Goal: Transaction & Acquisition: Purchase product/service

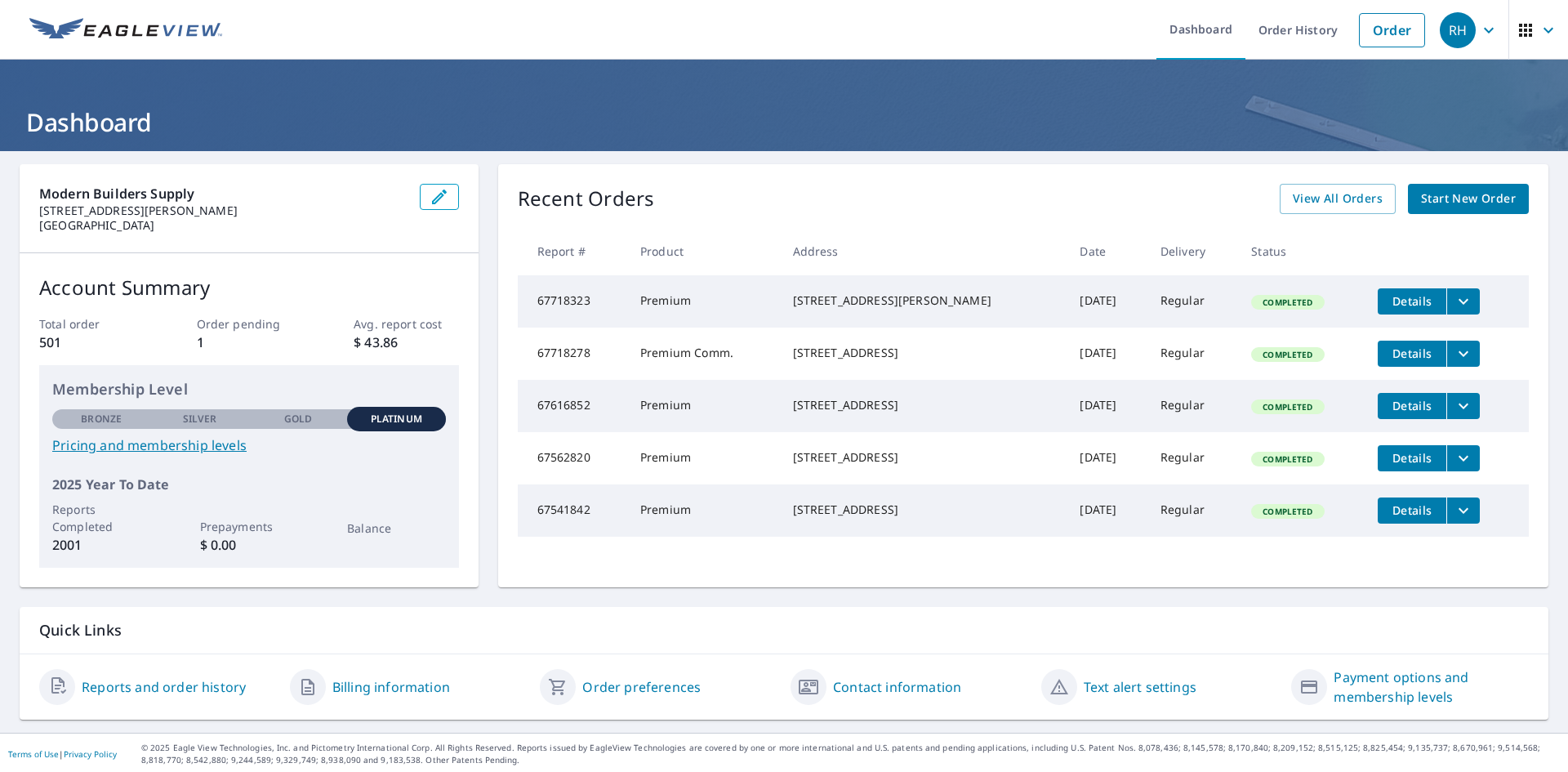
click at [1438, 194] on span "Start New Order" at bounding box center [1469, 199] width 95 height 21
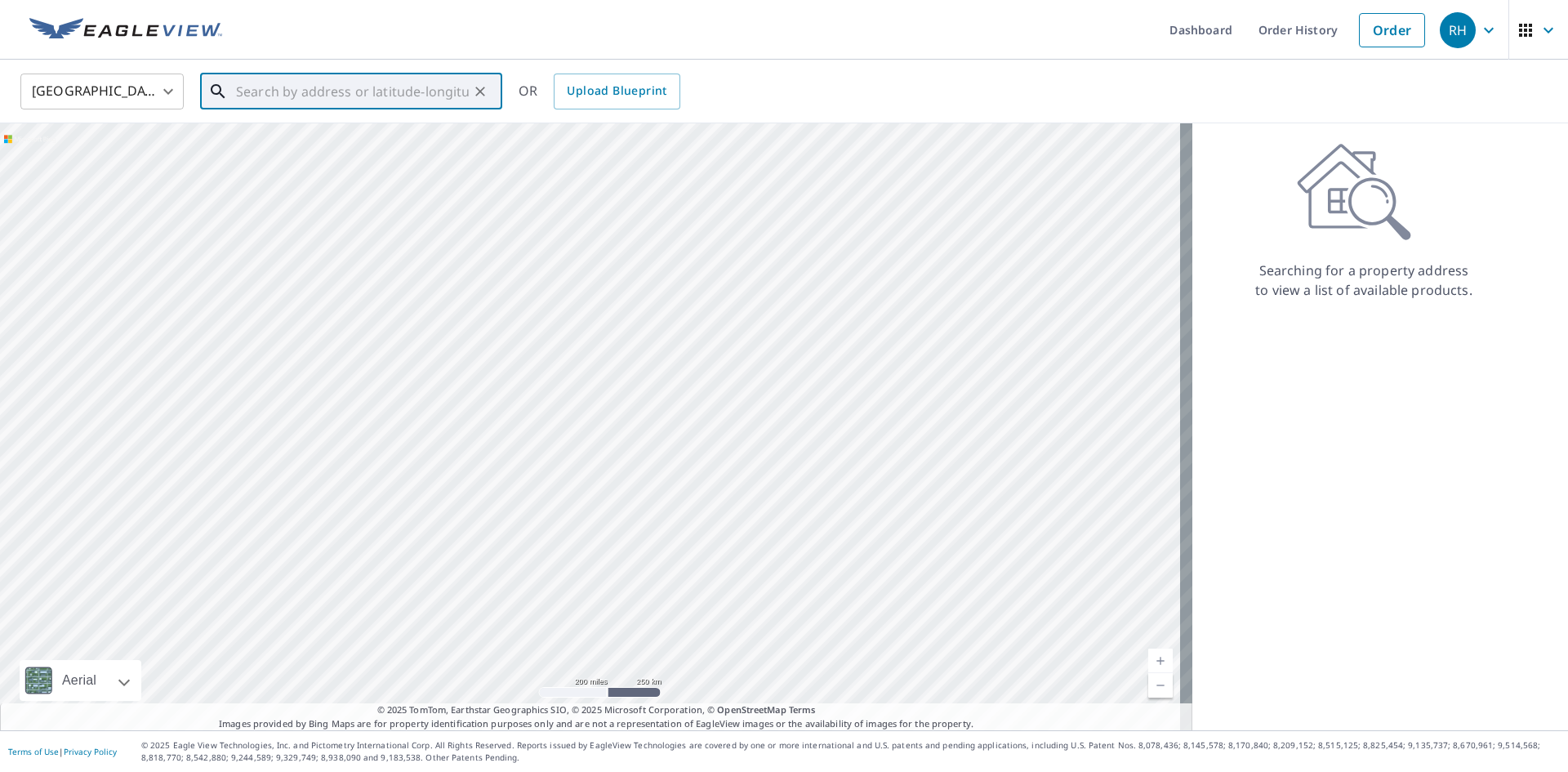
click at [272, 105] on input "text" at bounding box center [353, 92] width 232 height 45
click at [290, 133] on span "[STREET_ADDRESS]" at bounding box center [360, 139] width 256 height 20
type input "[STREET_ADDRESS]"
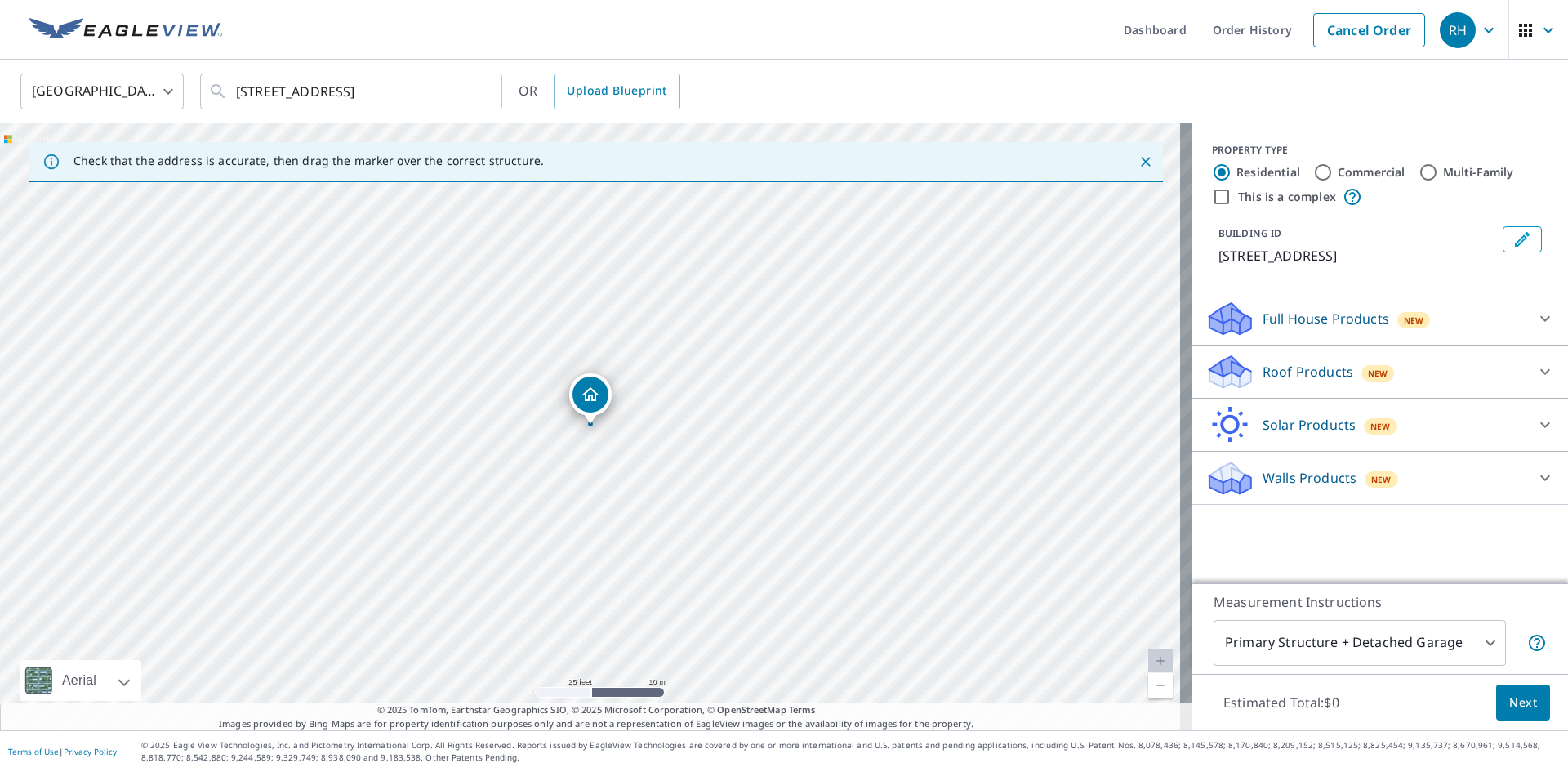
click at [1408, 366] on div "Roof Products New" at bounding box center [1365, 371] width 320 height 38
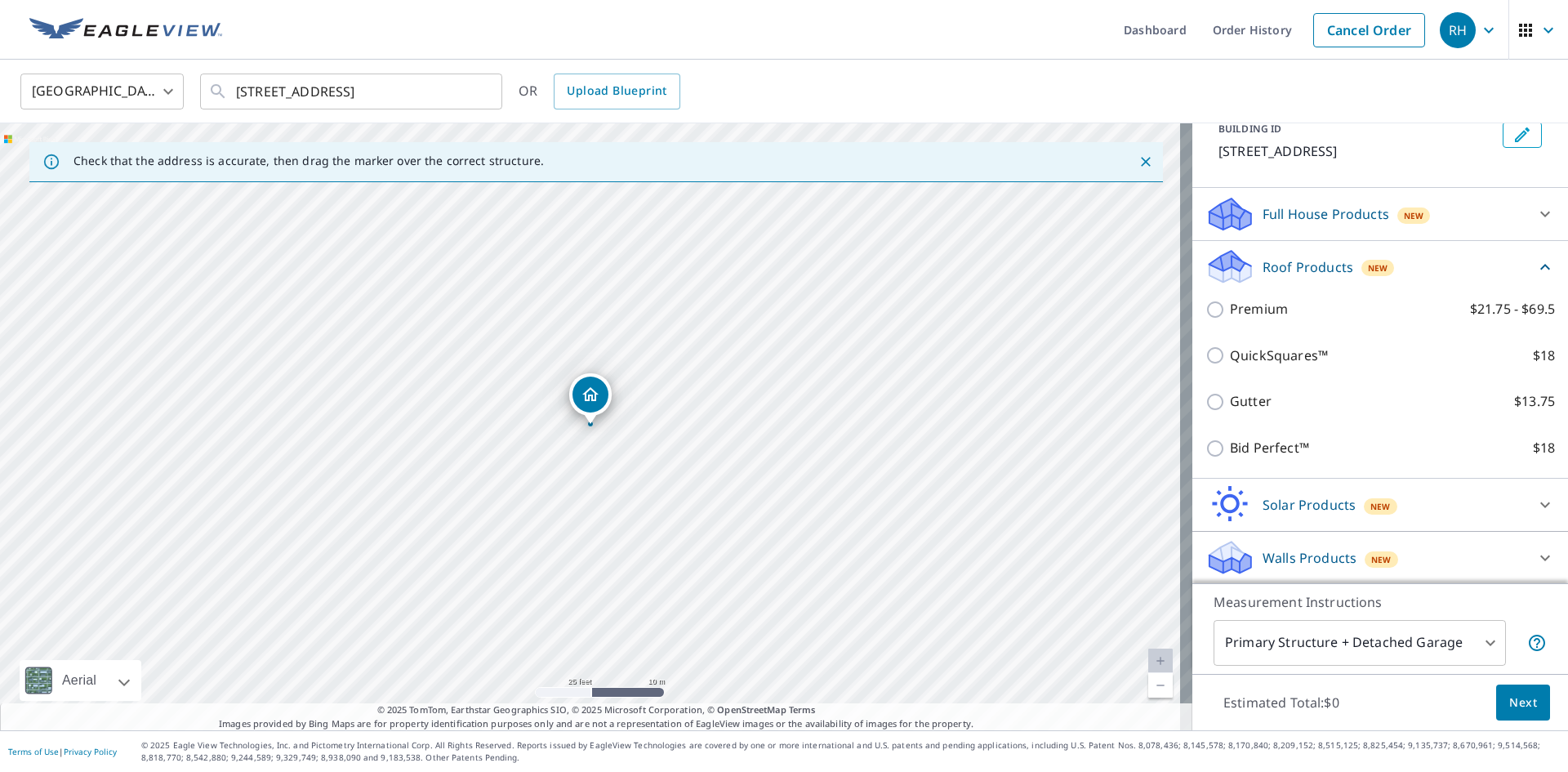
scroll to position [106, 0]
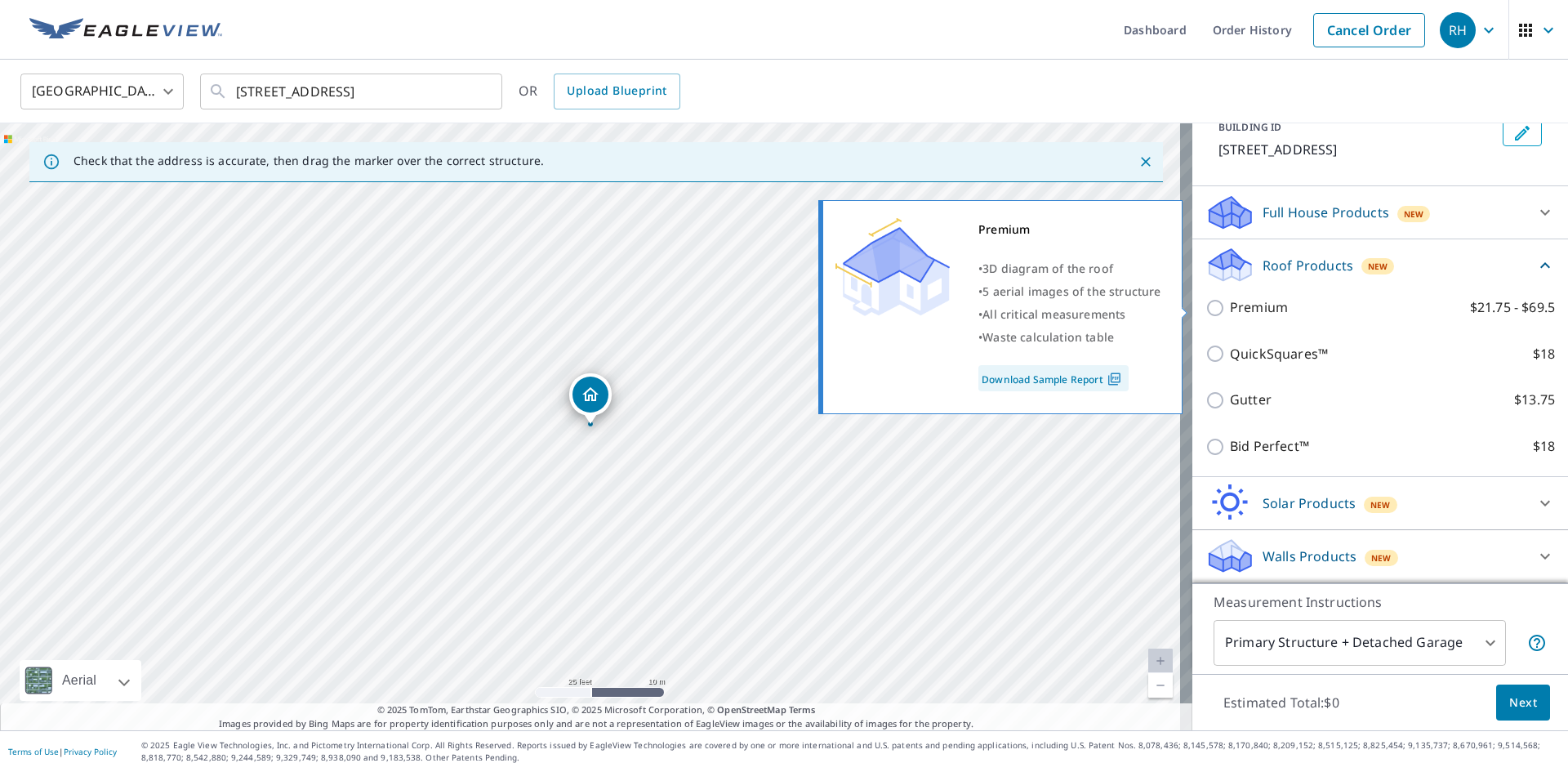
click at [1248, 304] on p "Premium" at bounding box center [1259, 307] width 58 height 21
click at [1230, 304] on input "Premium $21.75 - $69.5" at bounding box center [1217, 308] width 25 height 20
checkbox input "true"
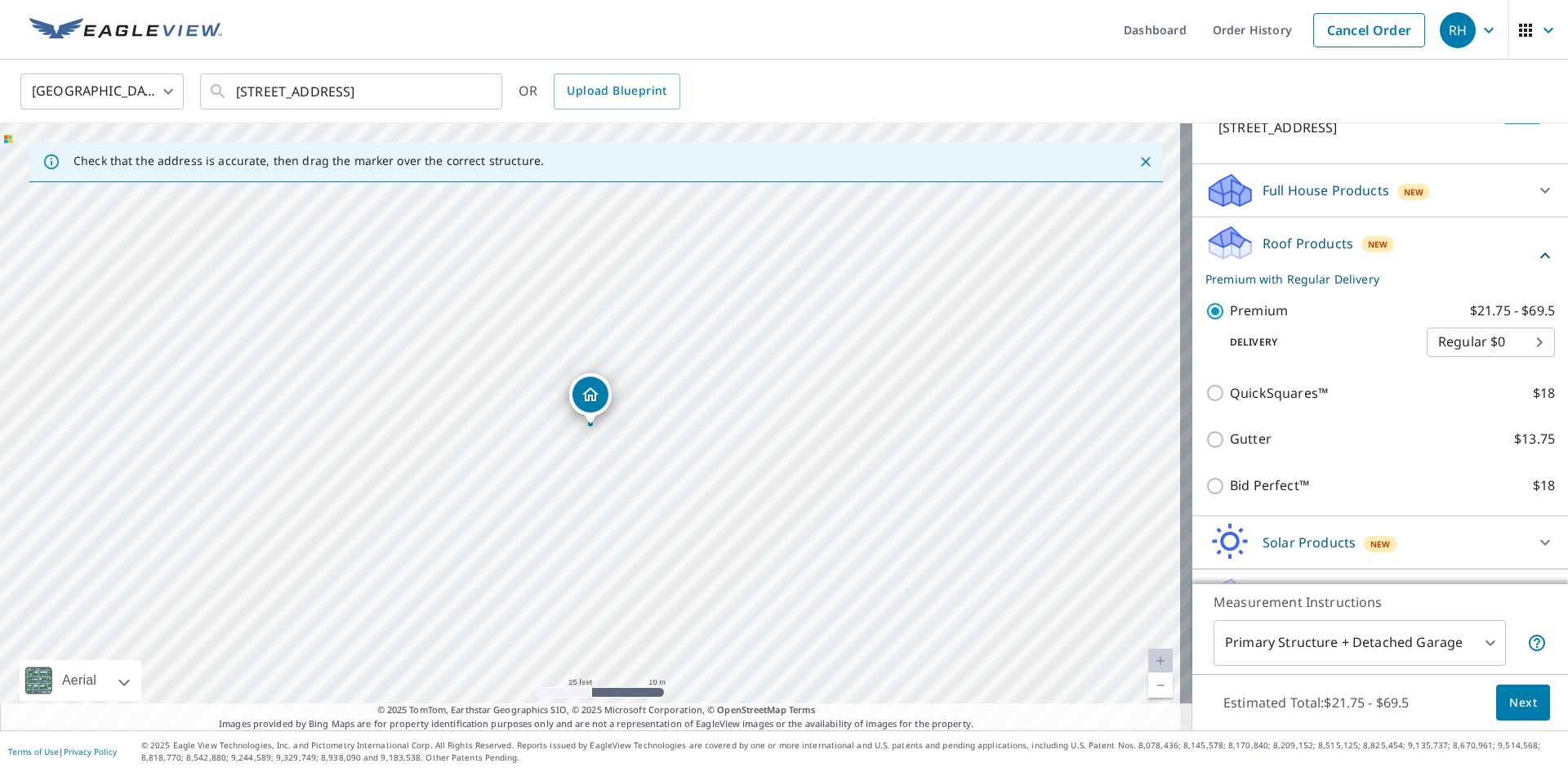
scroll to position [167, 0]
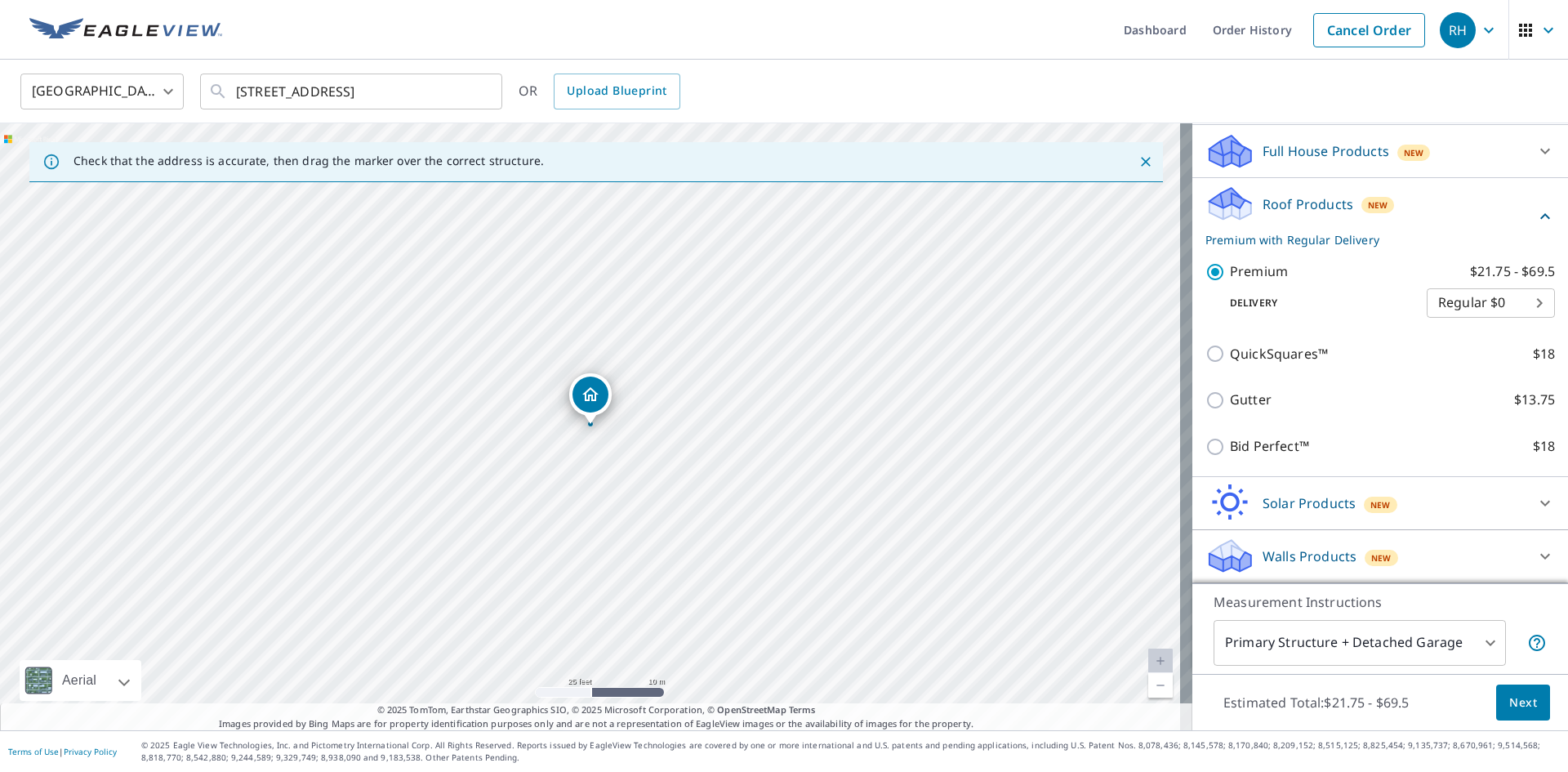
click at [1465, 644] on body "RH RH Dashboard Order History Cancel Order RH [GEOGRAPHIC_DATA] [GEOGRAPHIC_DAT…" at bounding box center [784, 386] width 1568 height 772
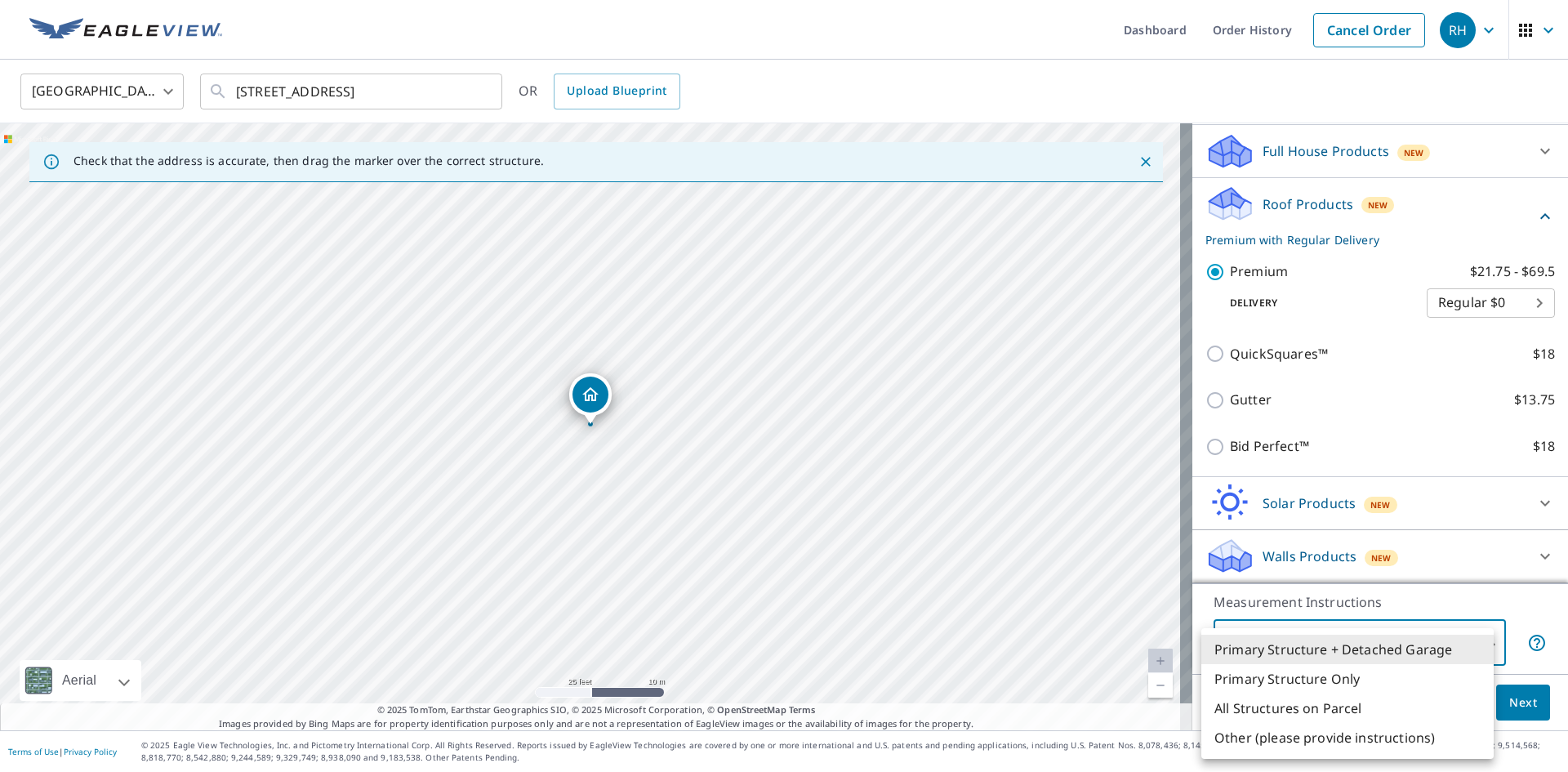
click at [1361, 683] on li "Primary Structure Only" at bounding box center [1347, 678] width 293 height 30
type input "2"
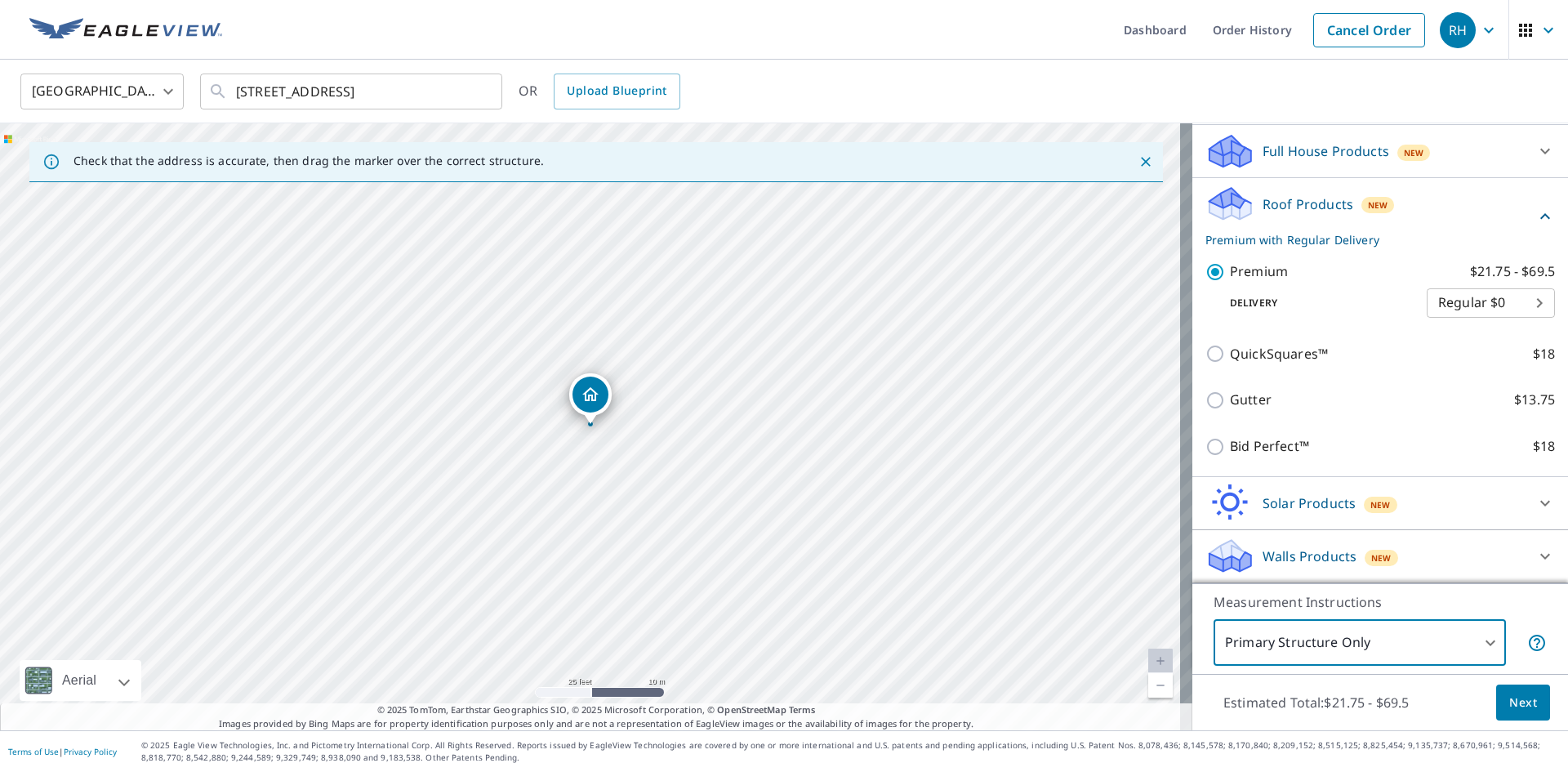
click at [1510, 698] on span "Next" at bounding box center [1524, 702] width 28 height 21
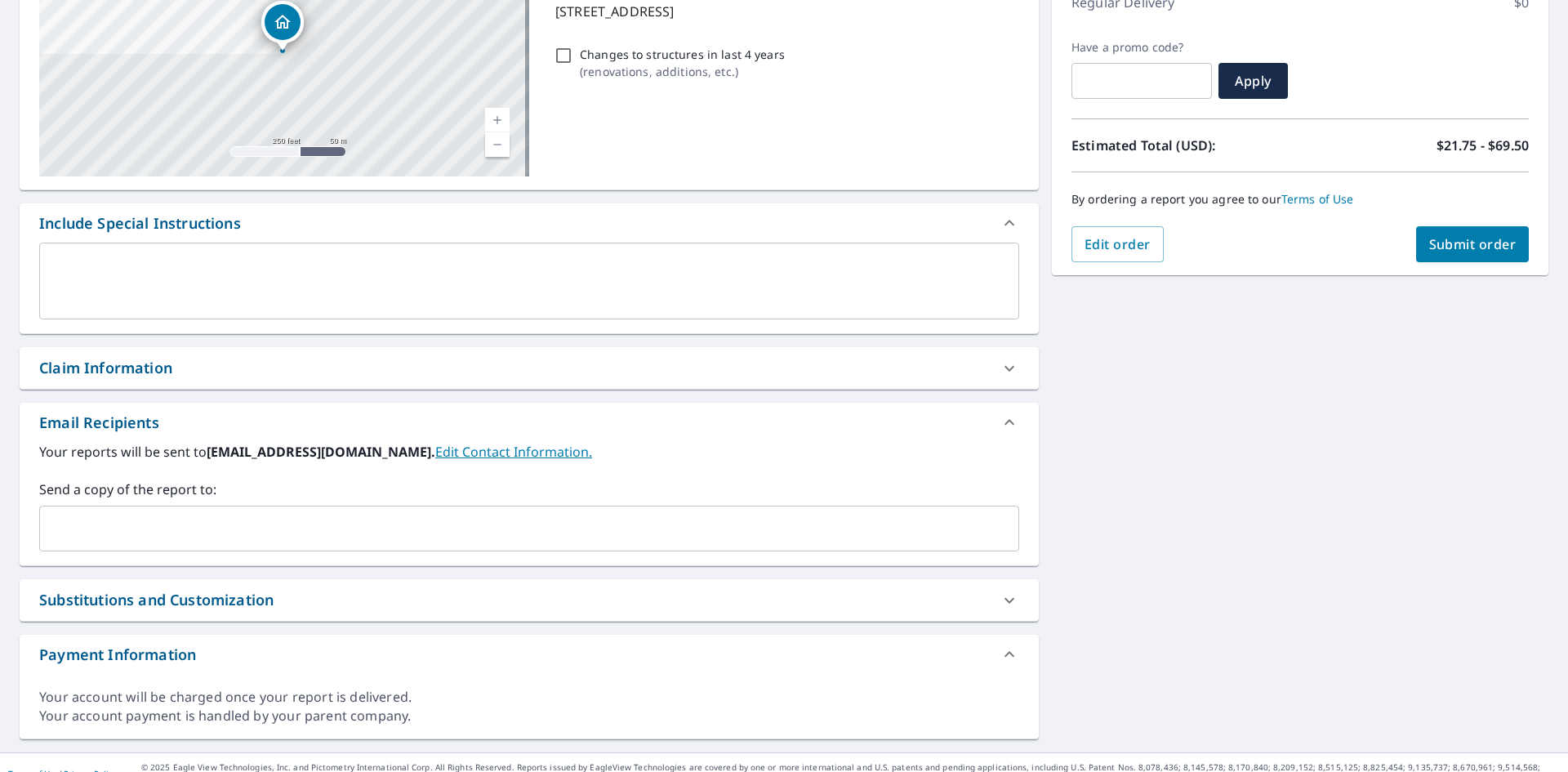
scroll to position [268, 0]
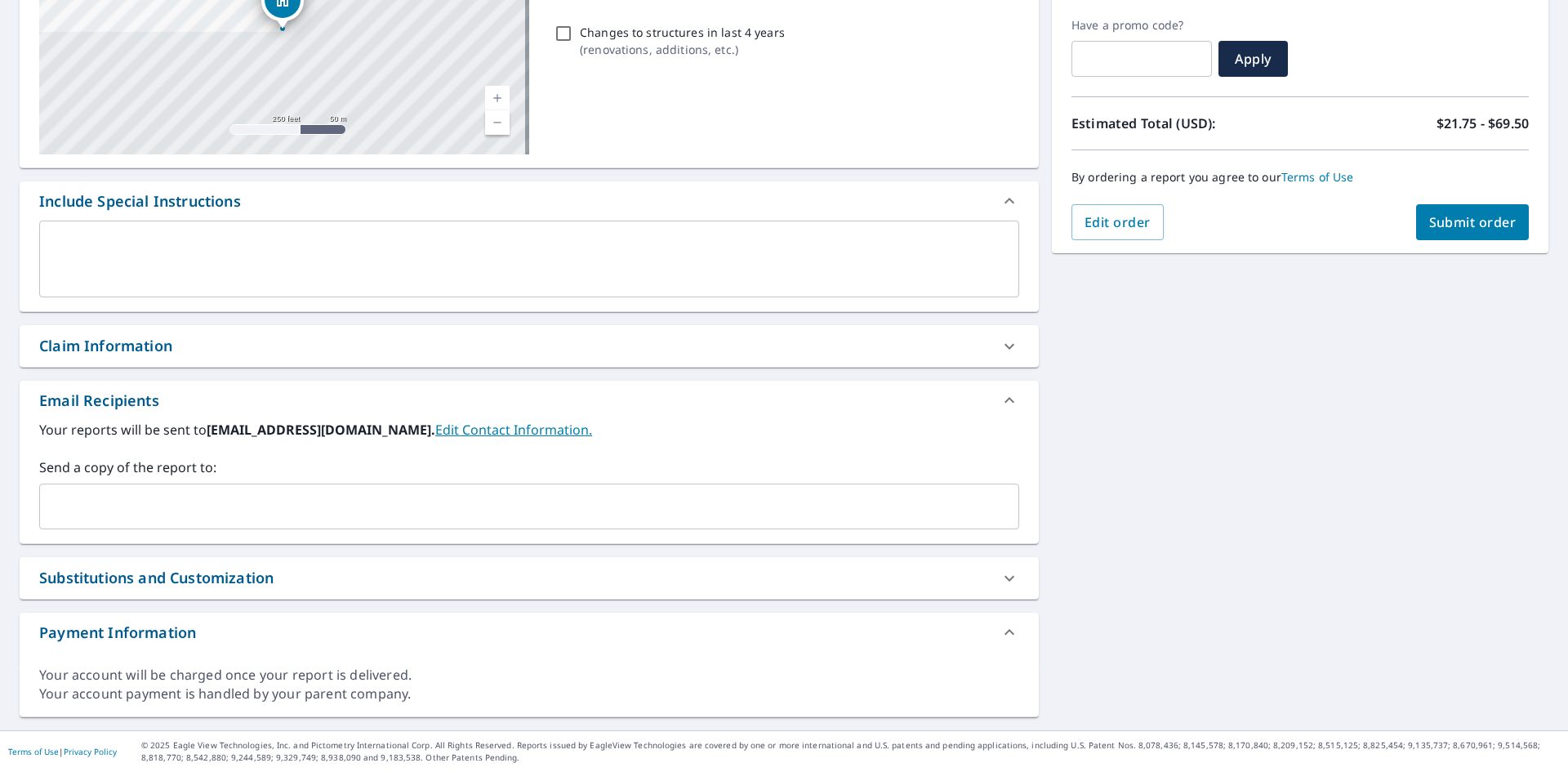
click at [216, 504] on input "text" at bounding box center [516, 506] width 941 height 32
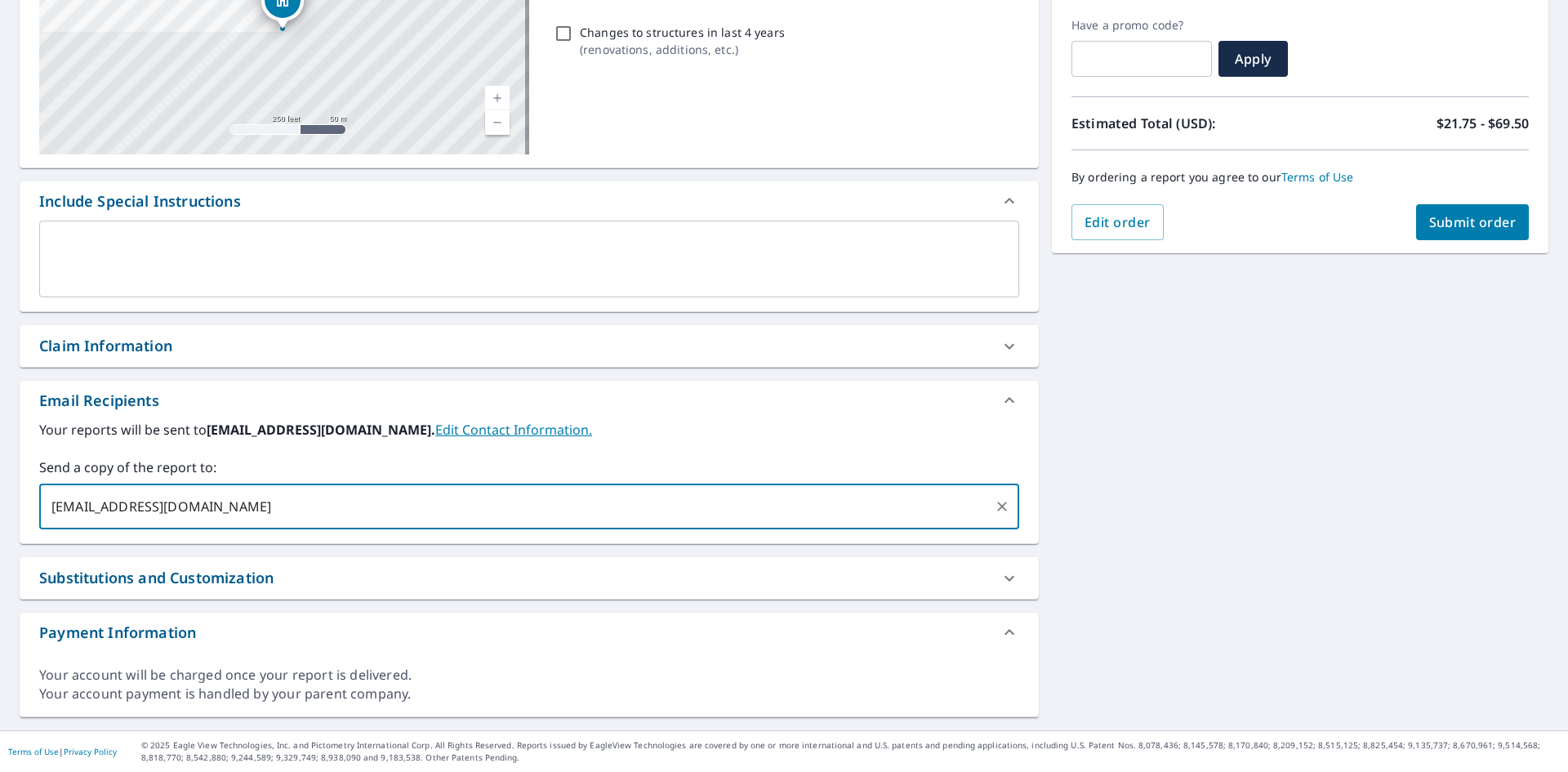
type input "[EMAIL_ADDRESS][DOMAIN_NAME]"
click at [1440, 231] on button "Submit order" at bounding box center [1472, 222] width 113 height 35
checkbox input "true"
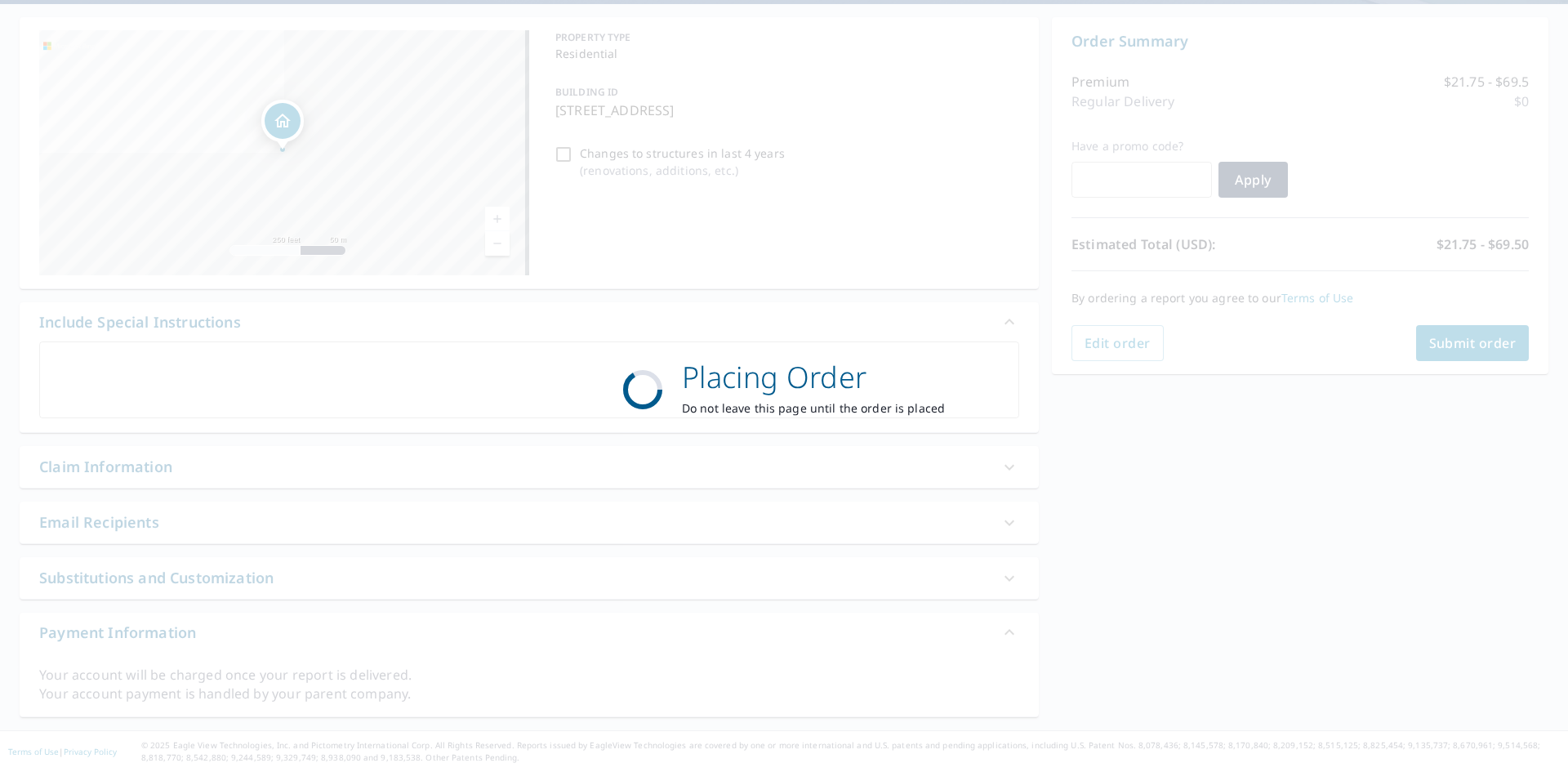
scroll to position [147, 0]
